Goal: Task Accomplishment & Management: Use online tool/utility

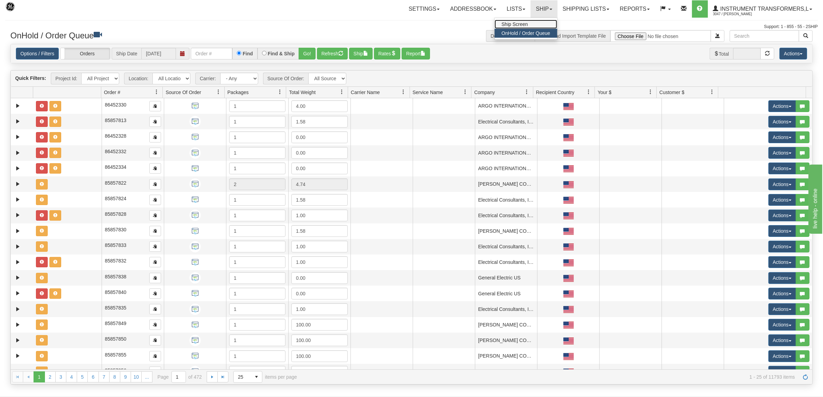
click at [516, 23] on span "Ship Screen" at bounding box center [515, 24] width 26 height 6
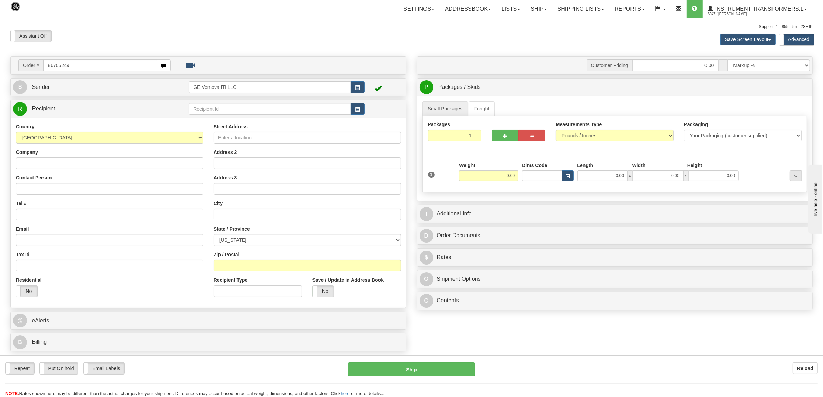
type input "86705249"
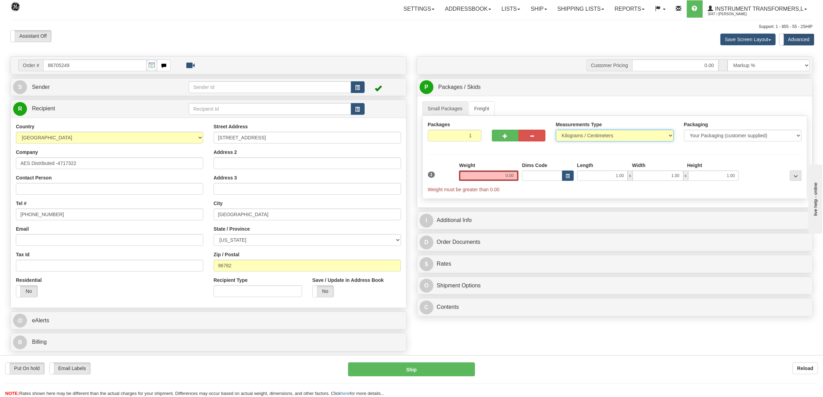
click at [568, 131] on select "Pounds / Inches Kilograms / Centimeters" at bounding box center [615, 136] width 118 height 12
select select "0"
click at [556, 130] on select "Pounds / Inches Kilograms / Centimeters" at bounding box center [615, 136] width 118 height 12
drag, startPoint x: 493, startPoint y: 176, endPoint x: 528, endPoint y: 174, distance: 35.0
click at [528, 174] on div "1 Weight 0.00 Dims Code 1.00" at bounding box center [615, 177] width 378 height 31
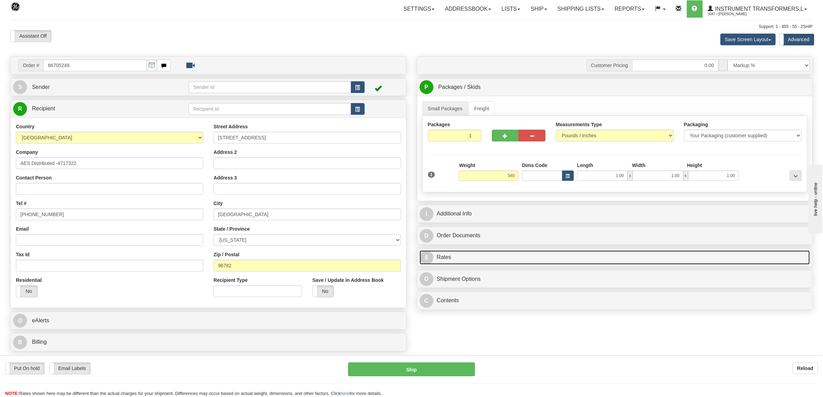
type input "540.00"
click at [451, 259] on link "$ Rates" at bounding box center [615, 257] width 391 height 14
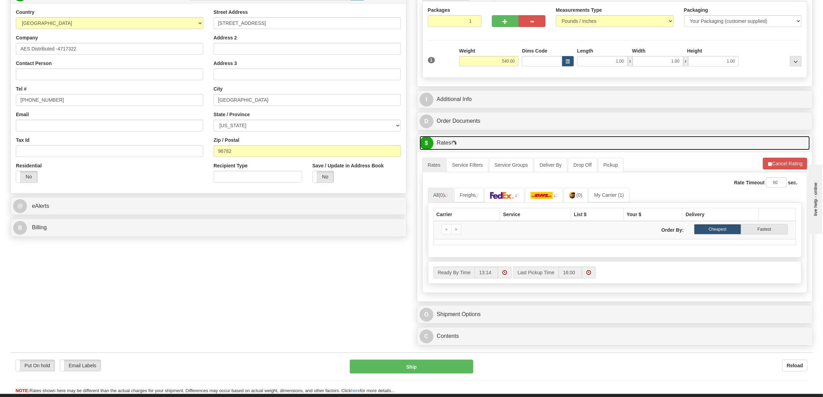
scroll to position [130, 0]
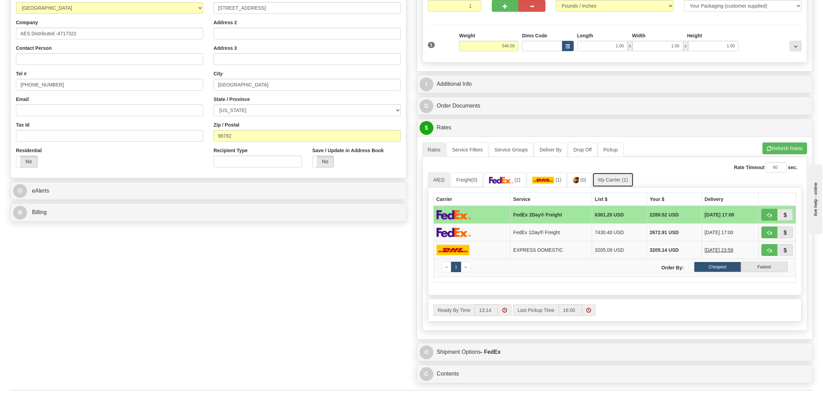
click at [620, 181] on link "My Carrier (1)" at bounding box center [613, 180] width 41 height 15
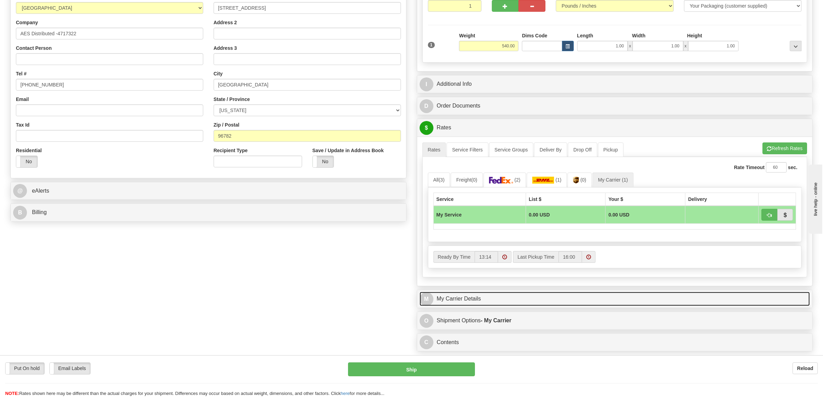
click at [468, 303] on link "M My Carrier Details" at bounding box center [615, 299] width 391 height 14
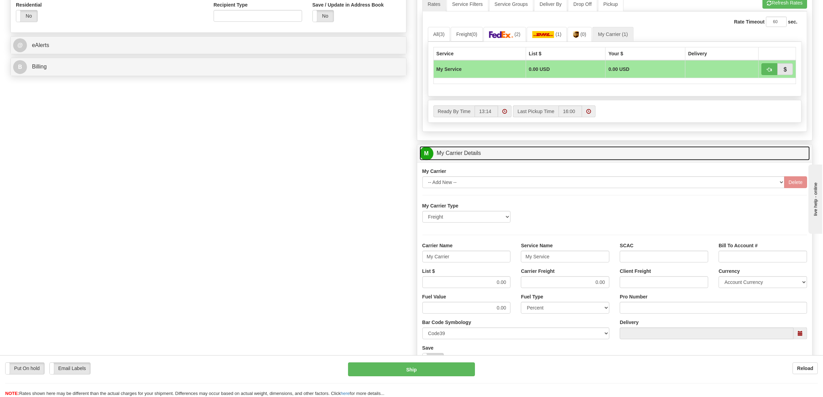
scroll to position [303, 0]
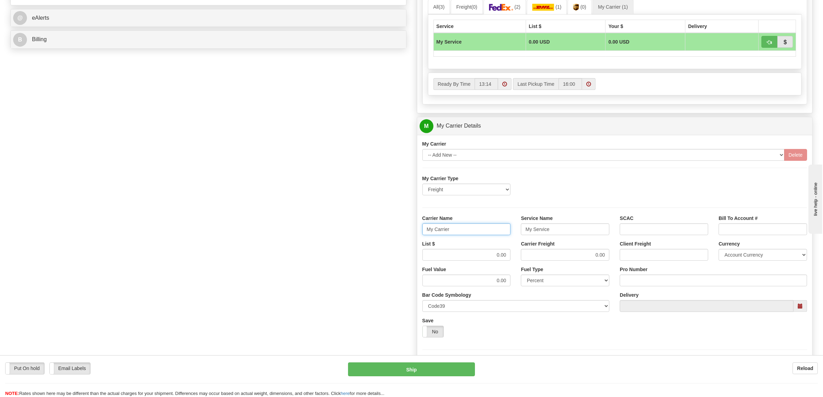
drag, startPoint x: 446, startPoint y: 234, endPoint x: 336, endPoint y: 233, distance: 110.7
click at [343, 239] on div "Order # 86705249 S Sender" at bounding box center [411, 87] width 813 height 667
type input "XPO"
click at [548, 232] on input "My Service" at bounding box center [565, 229] width 89 height 12
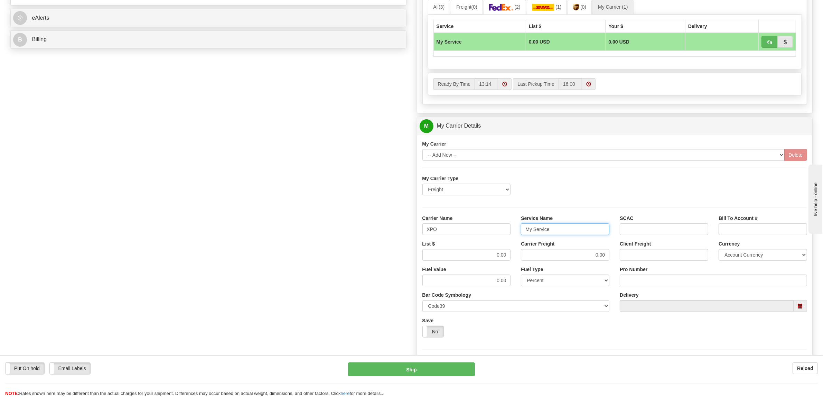
click at [548, 232] on input "My Service" at bounding box center [565, 229] width 89 height 12
type input "LTL"
drag, startPoint x: 493, startPoint y: 258, endPoint x: 531, endPoint y: 255, distance: 38.1
click at [529, 256] on div "List $ 0.00 Carrier Freight 0.00 Client Freight Currency Account Currency ARN A…" at bounding box center [615, 253] width 396 height 26
type input "900"
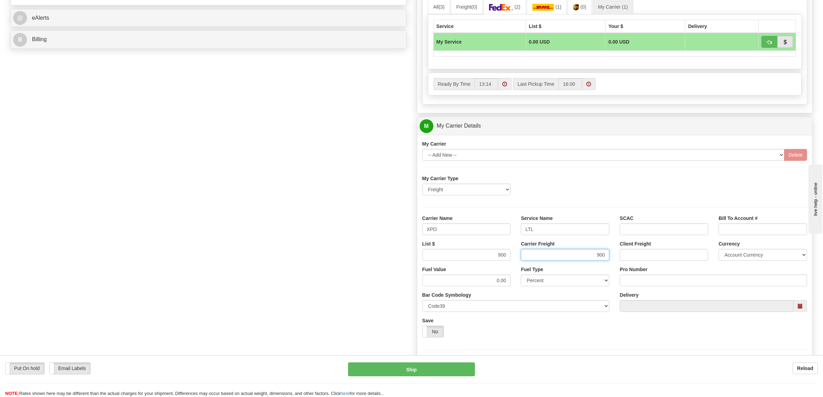
type input "900"
click at [636, 281] on input "Pro Number" at bounding box center [713, 281] width 187 height 12
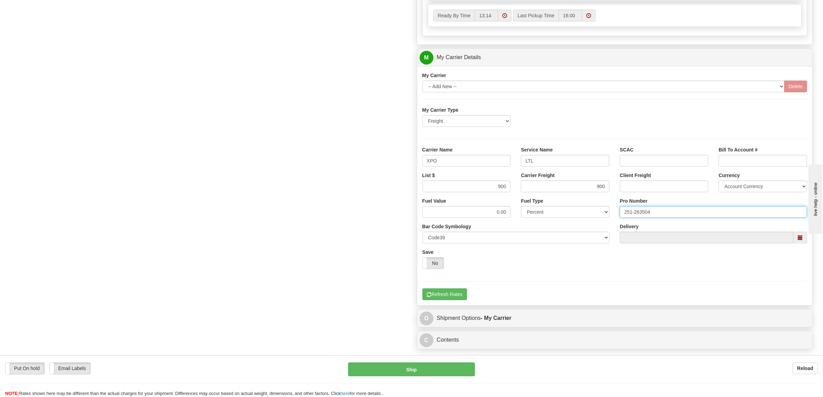
scroll to position [475, 0]
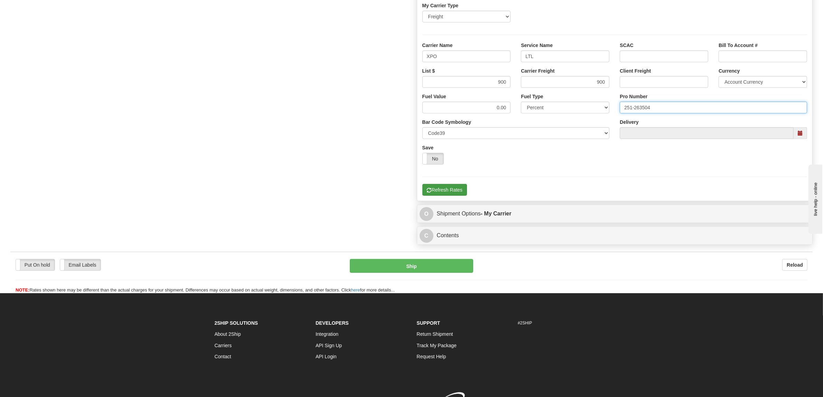
type input "251-263504"
click at [441, 191] on button "Refresh Rates" at bounding box center [445, 190] width 45 height 12
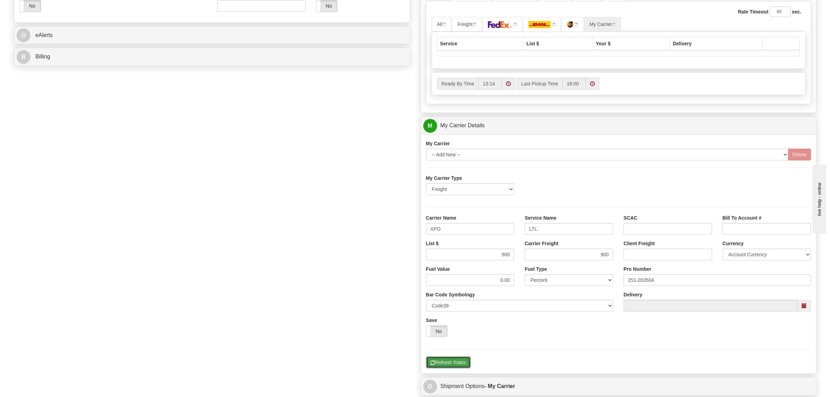
scroll to position [241, 0]
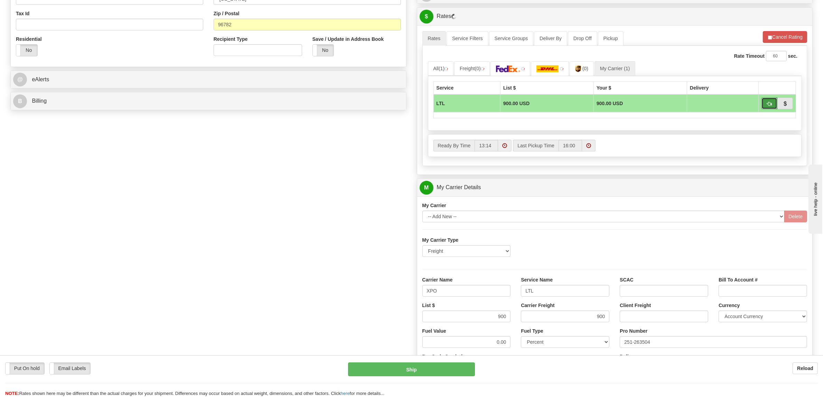
click at [769, 104] on span "button" at bounding box center [769, 104] width 5 height 4
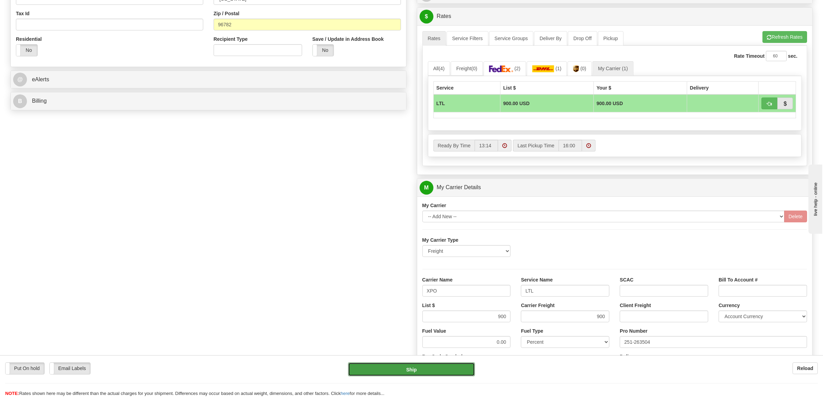
click at [421, 367] on button "Ship" at bounding box center [411, 369] width 127 height 14
type input "00"
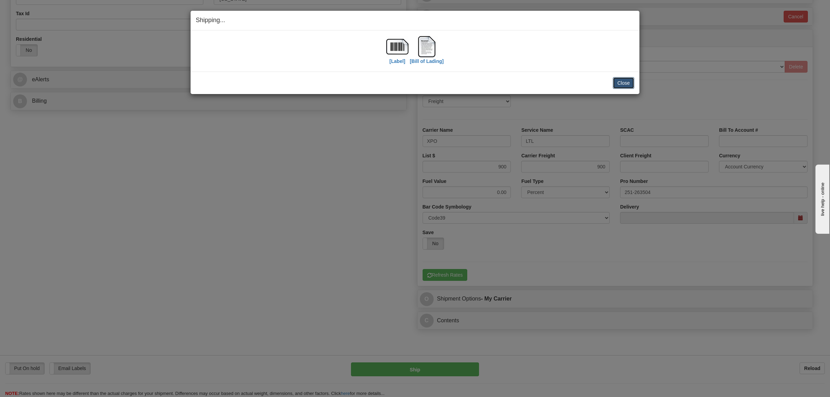
click at [628, 86] on button "Close" at bounding box center [623, 83] width 21 height 12
